Goal: Complete application form

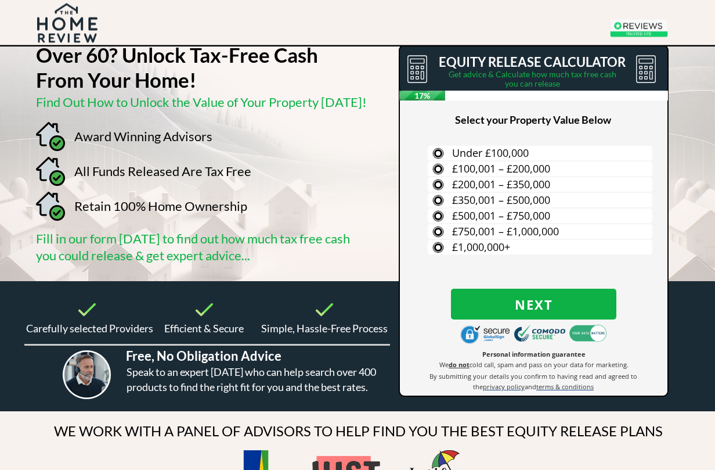
scroll to position [28, 0]
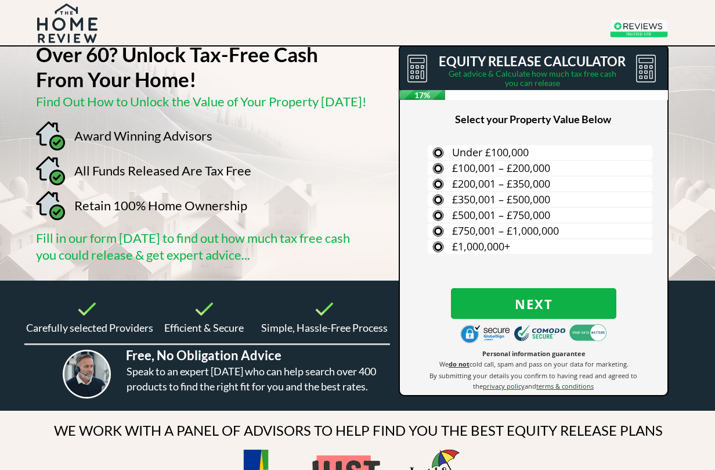
click at [556, 172] on label "£100,001 – £200,000" at bounding box center [540, 168] width 225 height 15
click at [0, 0] on input "£100,001 – £200,000" at bounding box center [0, 0] width 0 height 0
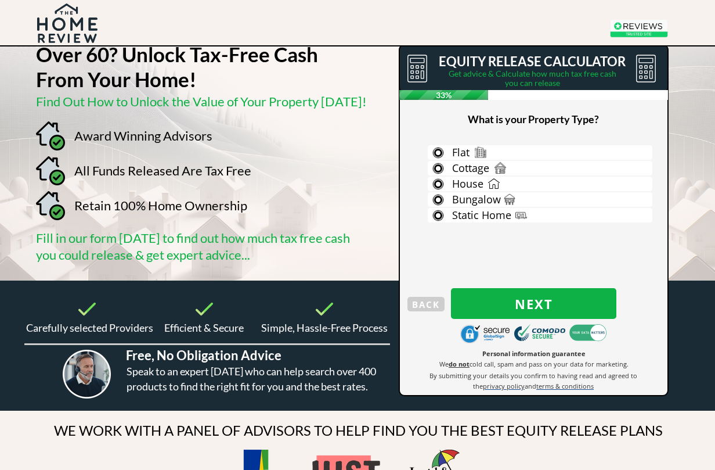
click at [552, 309] on span "Next" at bounding box center [533, 303] width 165 height 15
click at [539, 184] on label "House" at bounding box center [540, 184] width 225 height 15
click at [0, 0] on input "House" at bounding box center [0, 0] width 0 height 0
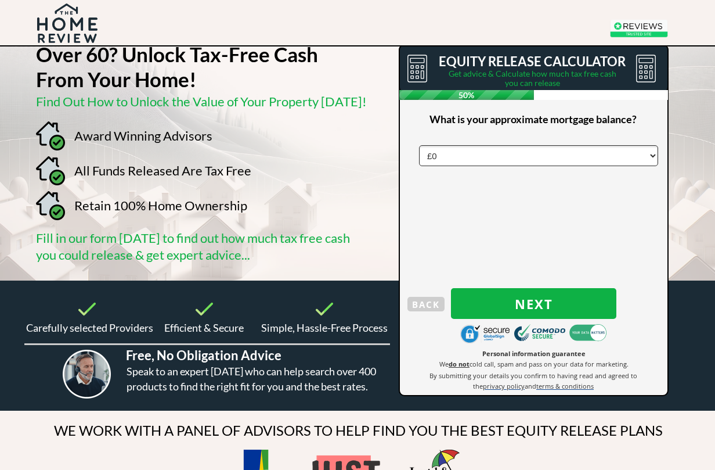
click at [558, 301] on span "Next" at bounding box center [533, 303] width 165 height 15
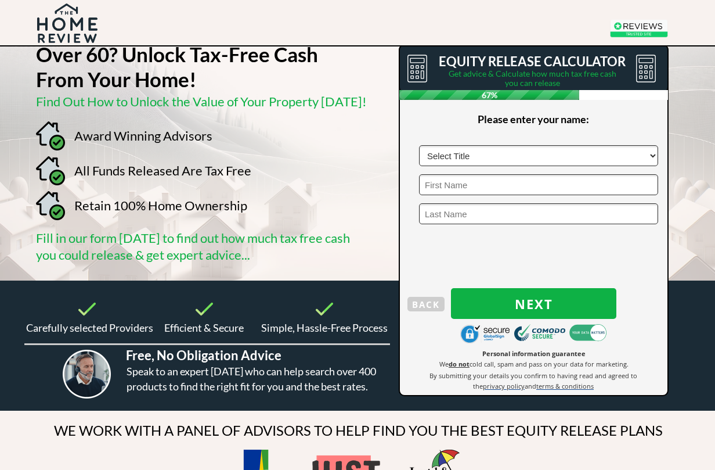
click at [606, 153] on select "Select Title Mr Mrs Ms Miss Dr [PERSON_NAME]" at bounding box center [538, 155] width 239 height 21
select select "Mr"
click at [530, 186] on input "text" at bounding box center [538, 184] width 239 height 21
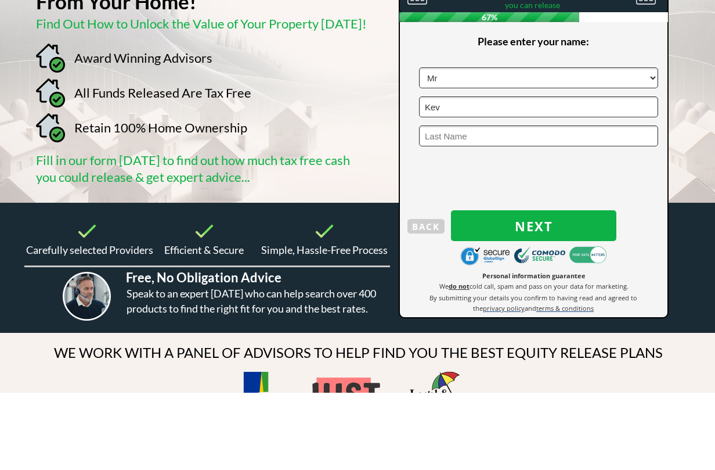
type input "Kev"
click at [517, 203] on input "text" at bounding box center [538, 213] width 239 height 21
type input "[PERSON_NAME]"
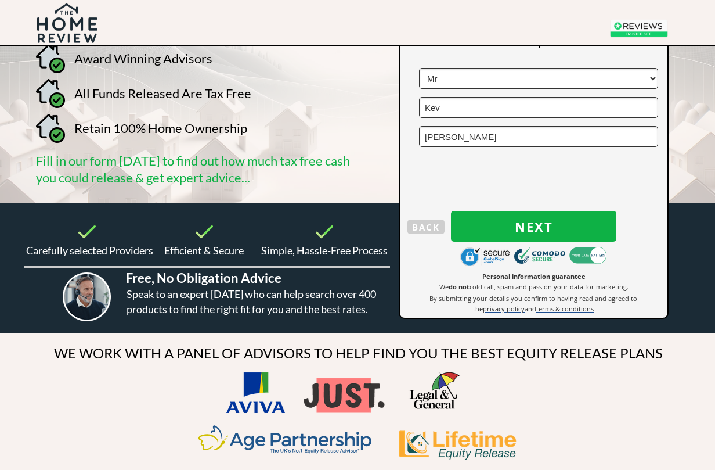
click at [550, 226] on span "Next" at bounding box center [533, 226] width 165 height 15
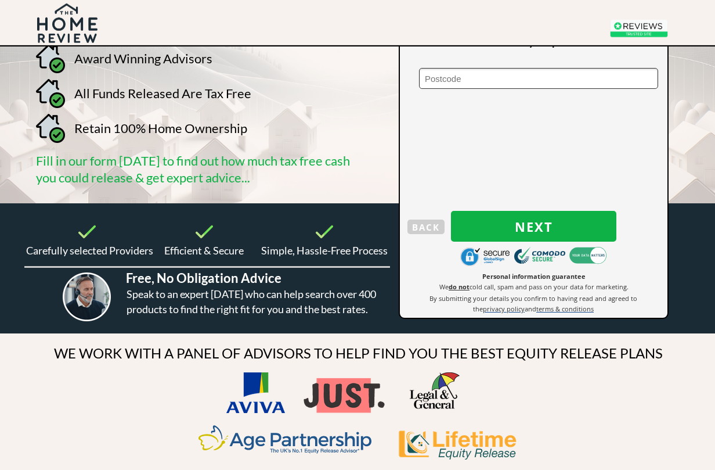
click at [542, 78] on input "text" at bounding box center [538, 78] width 239 height 21
type input "NE650NZ"
click at [555, 227] on span "Next" at bounding box center [533, 226] width 165 height 15
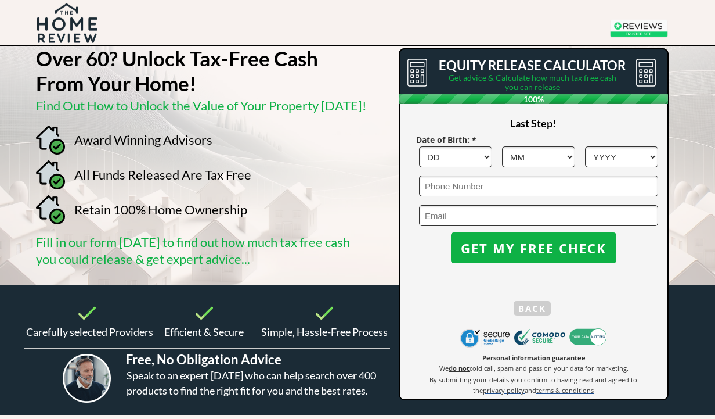
scroll to position [0, 0]
